Goal: Transaction & Acquisition: Register for event/course

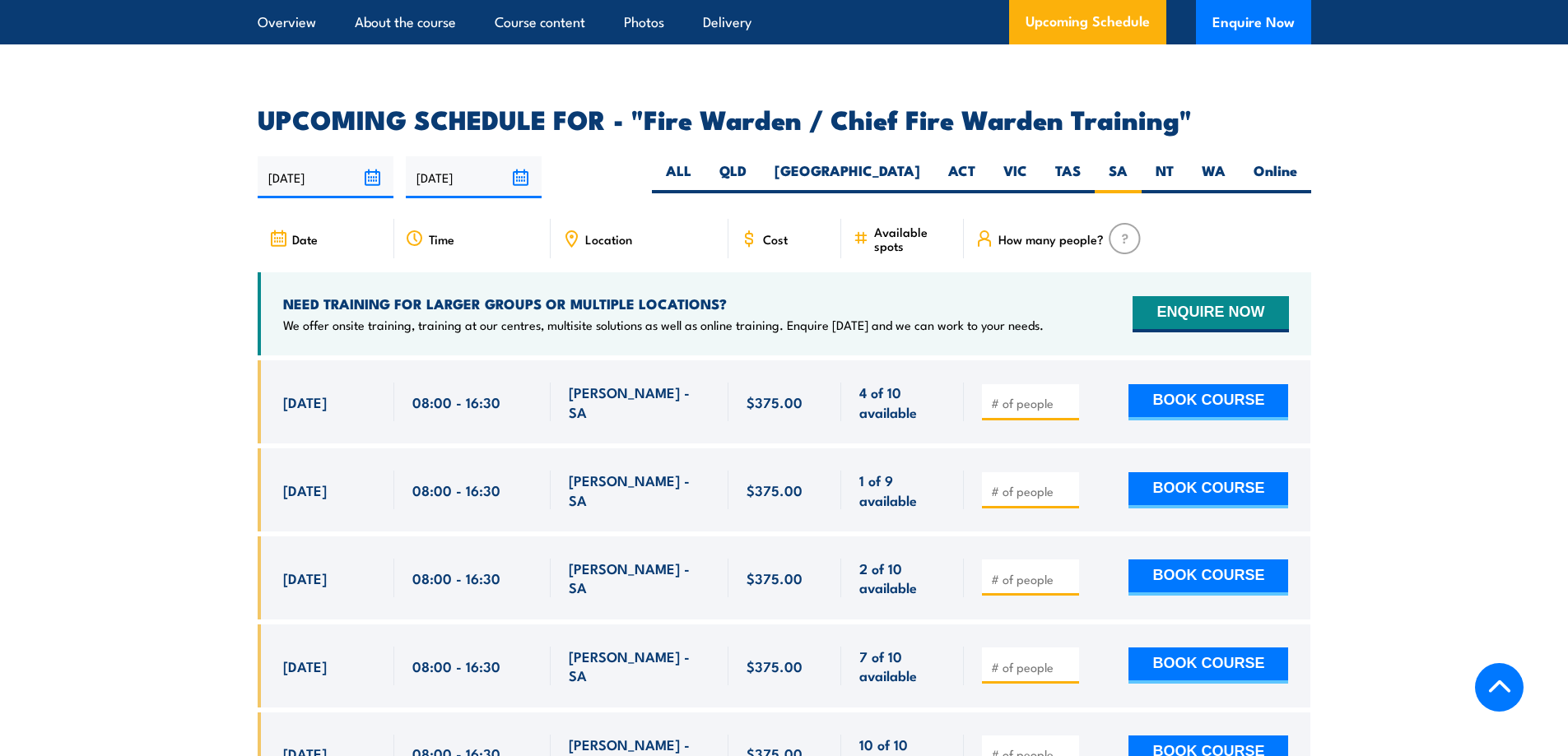
scroll to position [2838, 0]
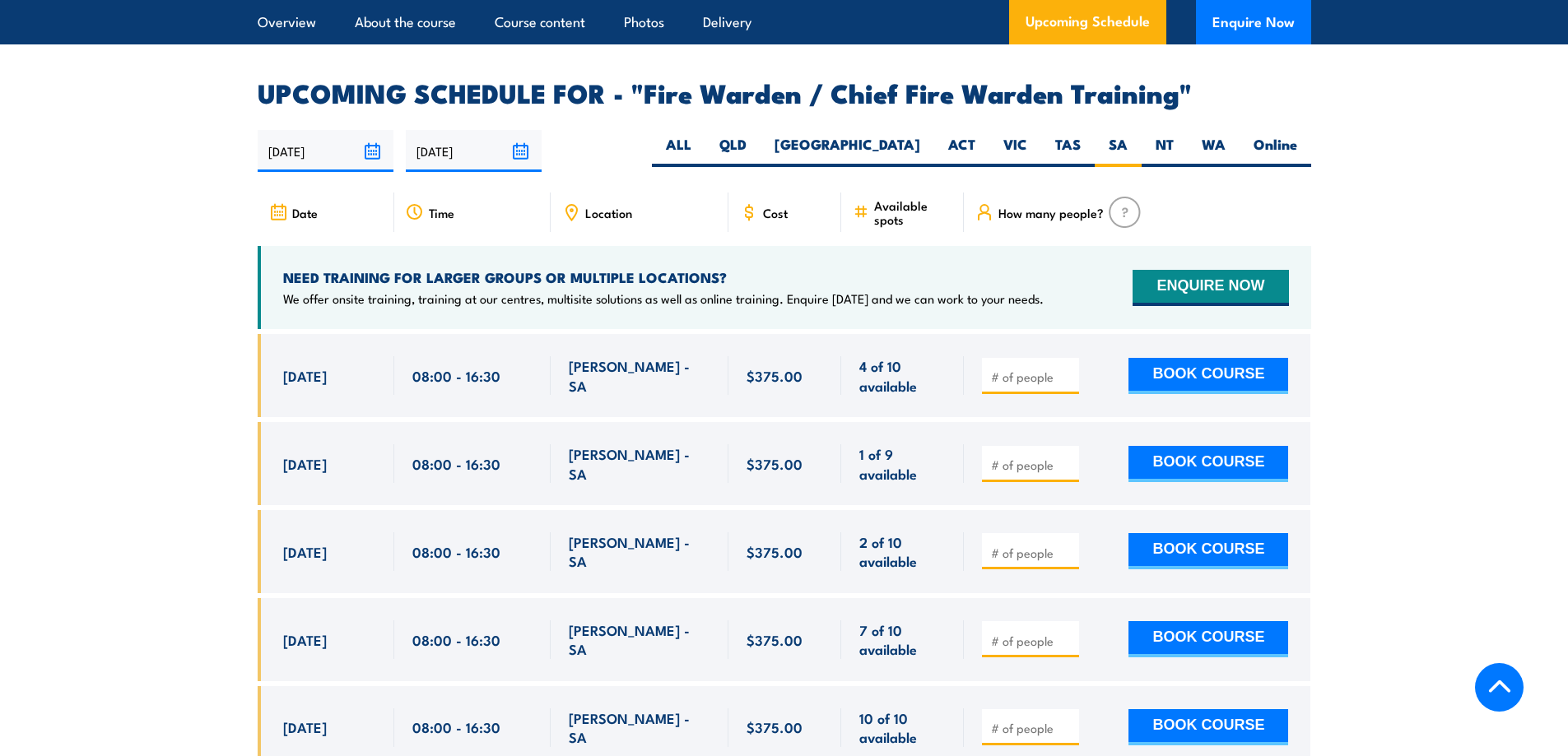
click at [764, 206] on span "Cost" at bounding box center [775, 213] width 25 height 14
click at [1200, 368] on button "BOOK COURSE" at bounding box center [1208, 376] width 159 height 36
click at [1043, 371] on input "number" at bounding box center [1032, 376] width 83 height 16
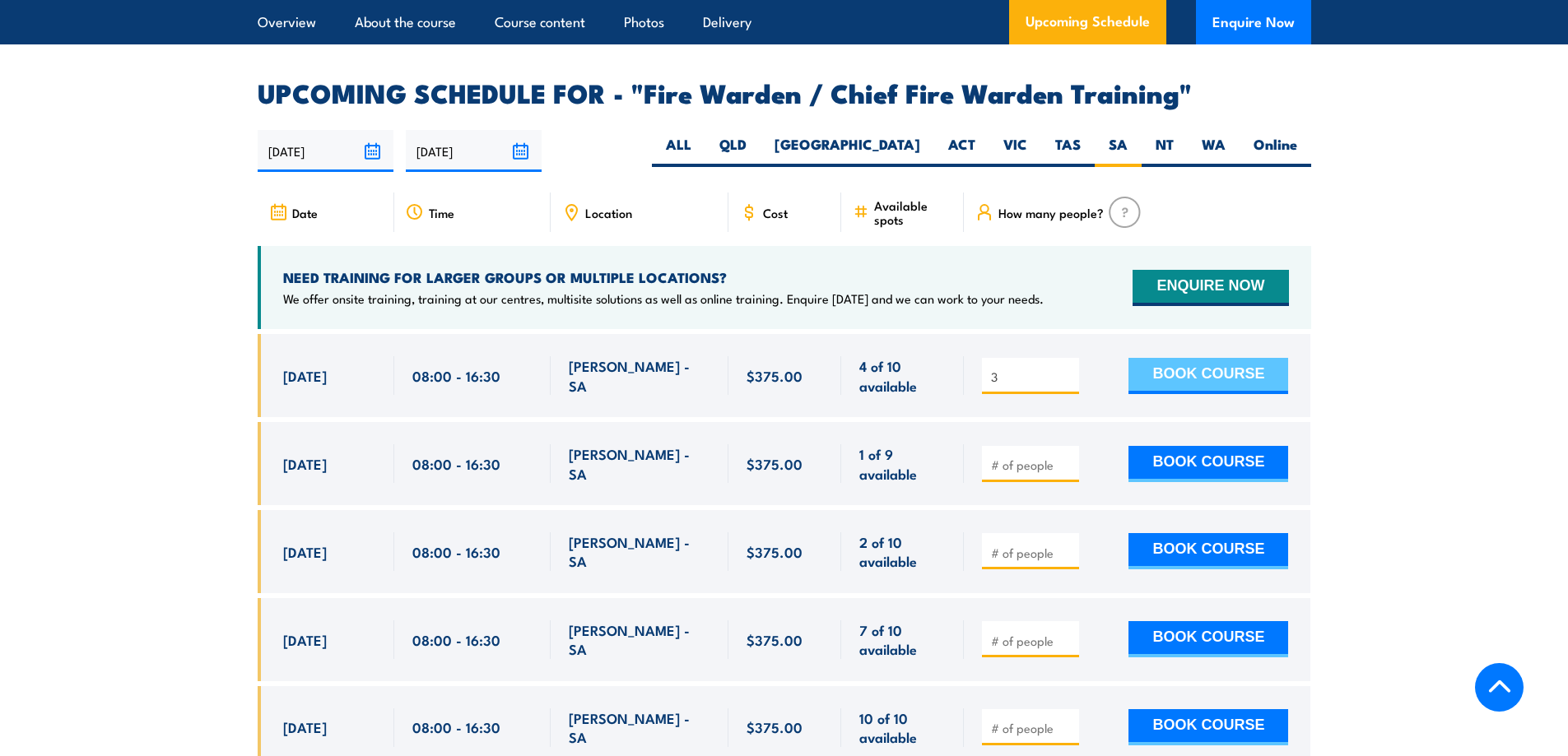
type input "3"
click at [1168, 364] on button "BOOK COURSE" at bounding box center [1208, 376] width 159 height 36
